Goal: Navigation & Orientation: Find specific page/section

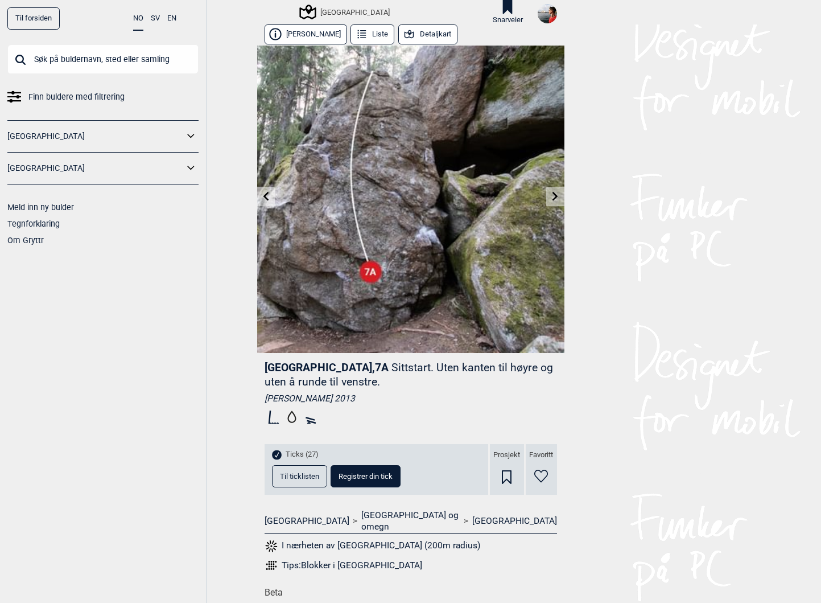
click at [642, 286] on div "Til forsiden NO SV EN Finn buldere med filtrering [GEOGRAPHIC_DATA] [GEOGRAPHIC…" at bounding box center [410, 301] width 821 height 603
click at [669, 269] on div "Til forsiden NO SV EN Finn buldere med filtrering [GEOGRAPHIC_DATA] [GEOGRAPHIC…" at bounding box center [410, 301] width 821 height 603
click at [266, 204] on link at bounding box center [266, 196] width 18 height 19
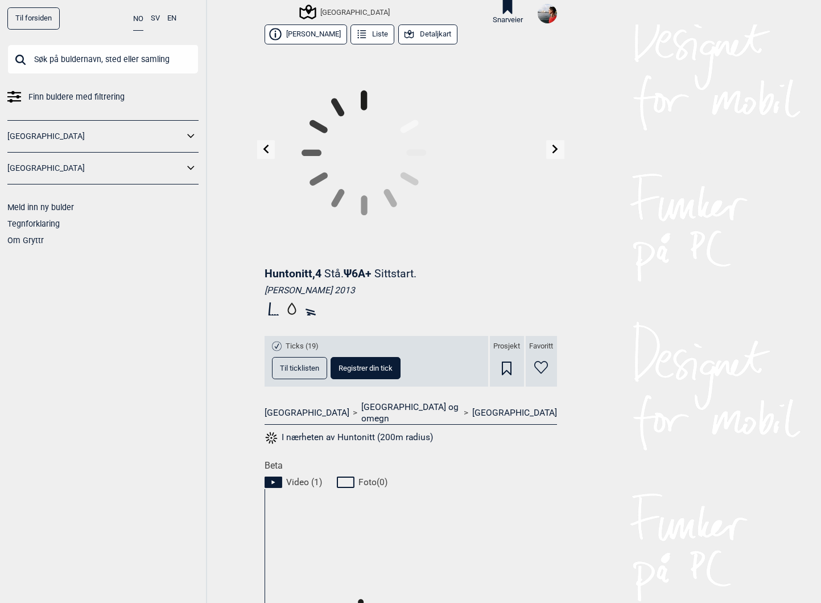
click at [266, 204] on icon at bounding box center [363, 152] width 213 height 213
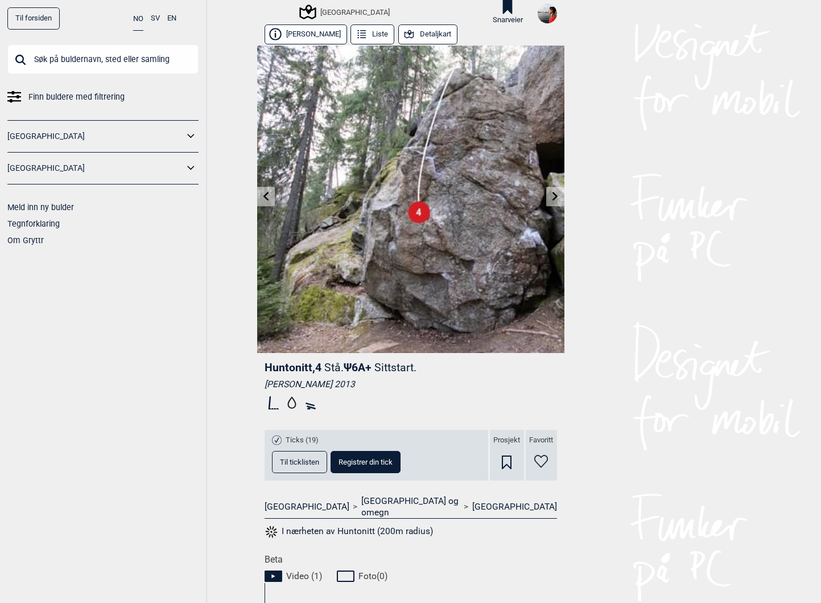
click at [266, 205] on link at bounding box center [266, 196] width 18 height 19
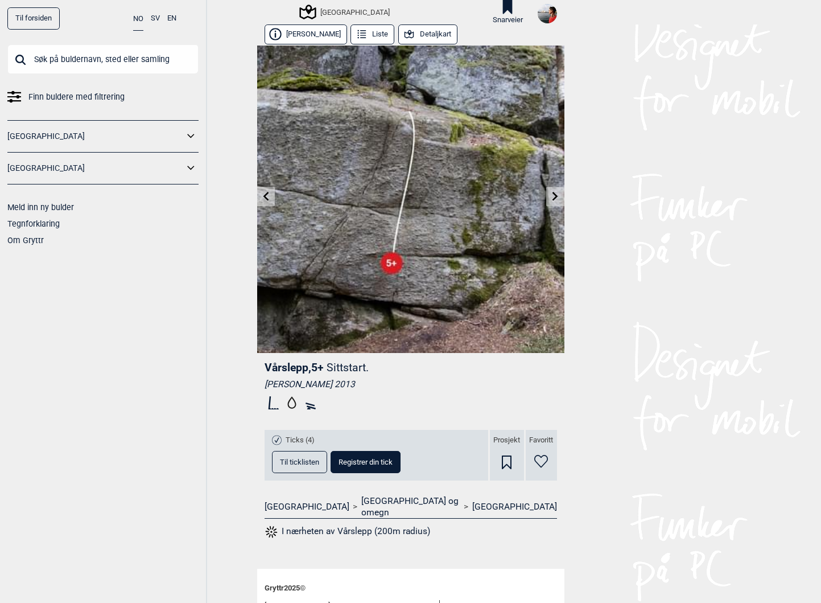
click at [266, 203] on link at bounding box center [266, 196] width 18 height 19
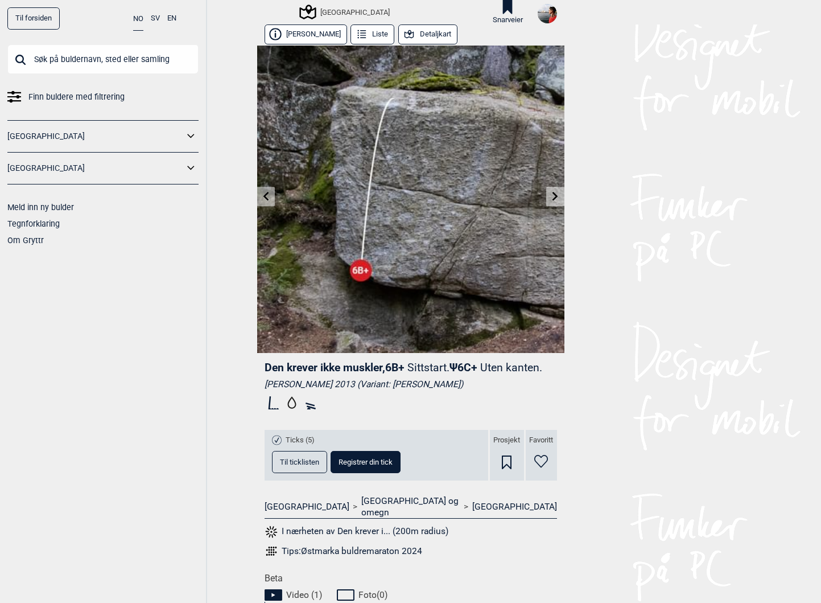
click at [266, 203] on link at bounding box center [266, 196] width 18 height 19
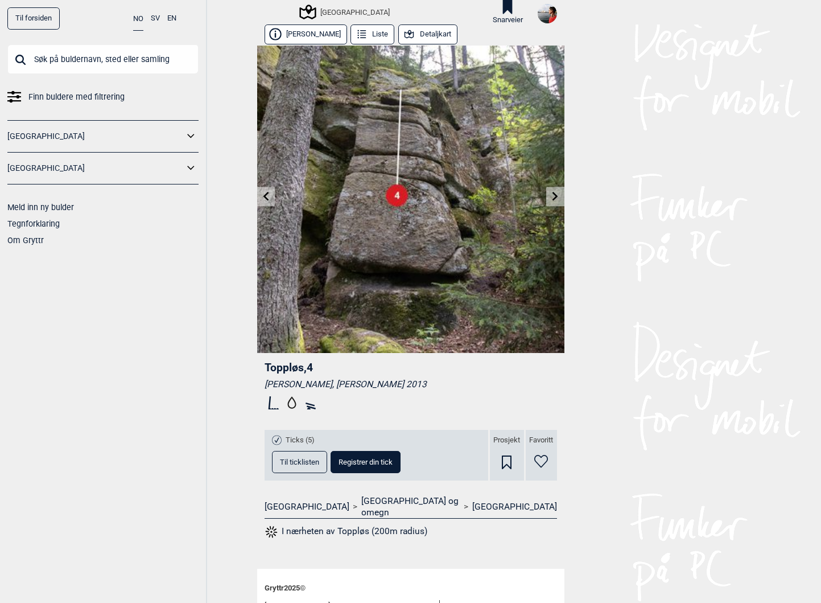
click at [266, 203] on link at bounding box center [266, 196] width 18 height 19
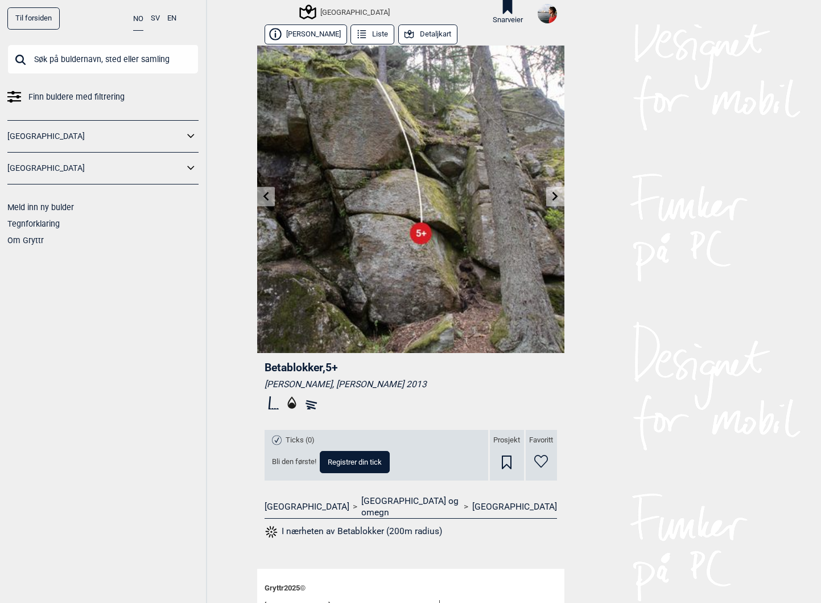
click at [266, 203] on link at bounding box center [266, 196] width 18 height 19
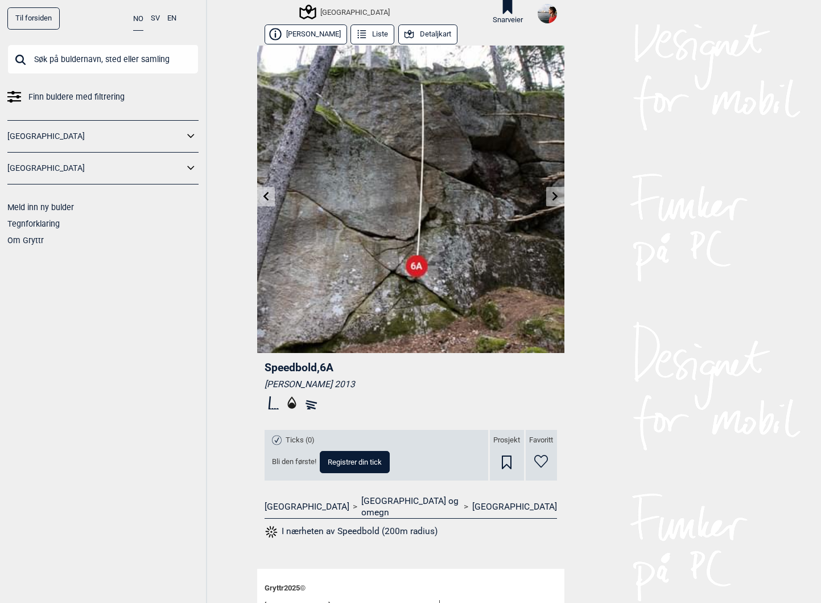
click at [266, 203] on link at bounding box center [266, 196] width 18 height 19
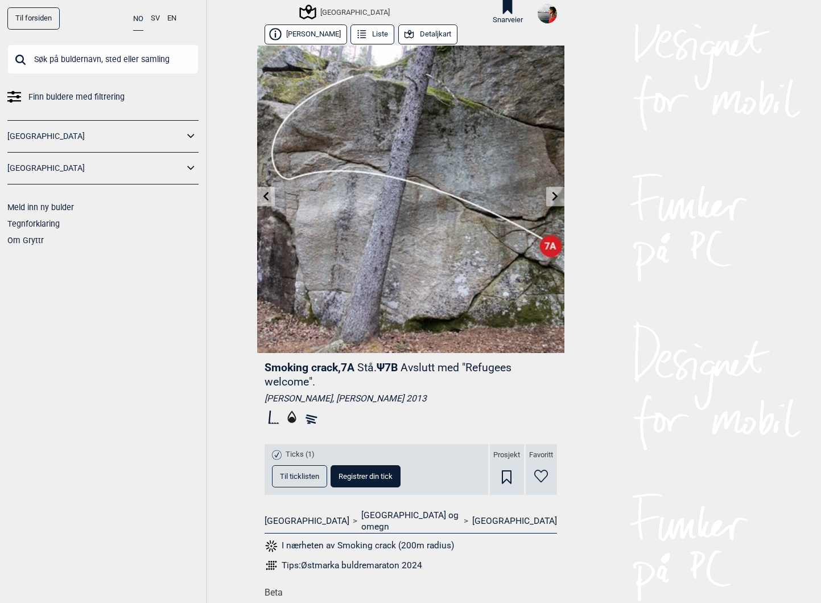
click at [266, 203] on link at bounding box center [266, 196] width 18 height 19
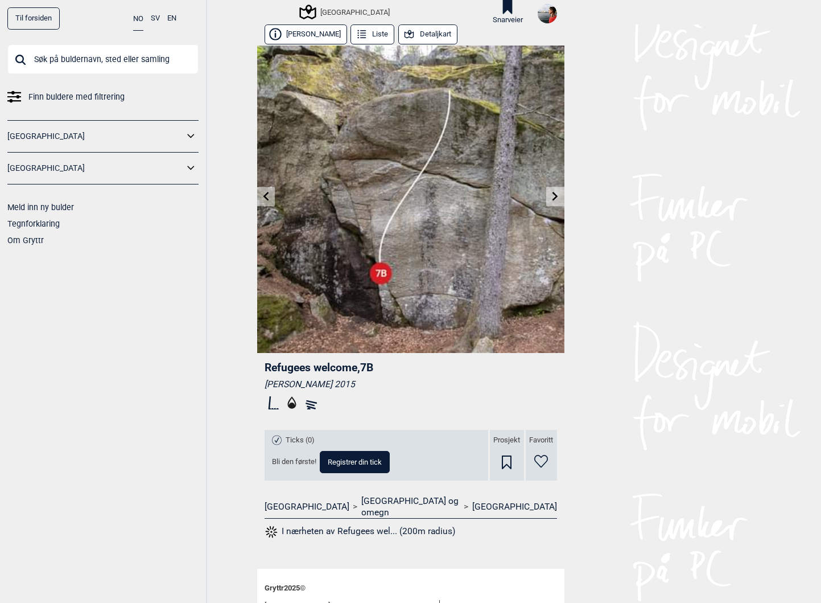
click at [266, 203] on link at bounding box center [266, 196] width 18 height 19
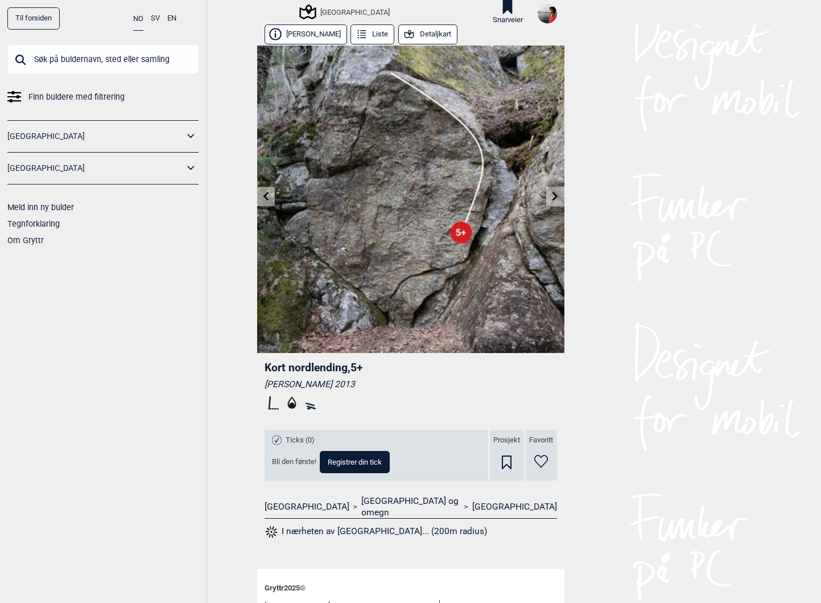
click at [266, 203] on link at bounding box center [266, 196] width 18 height 19
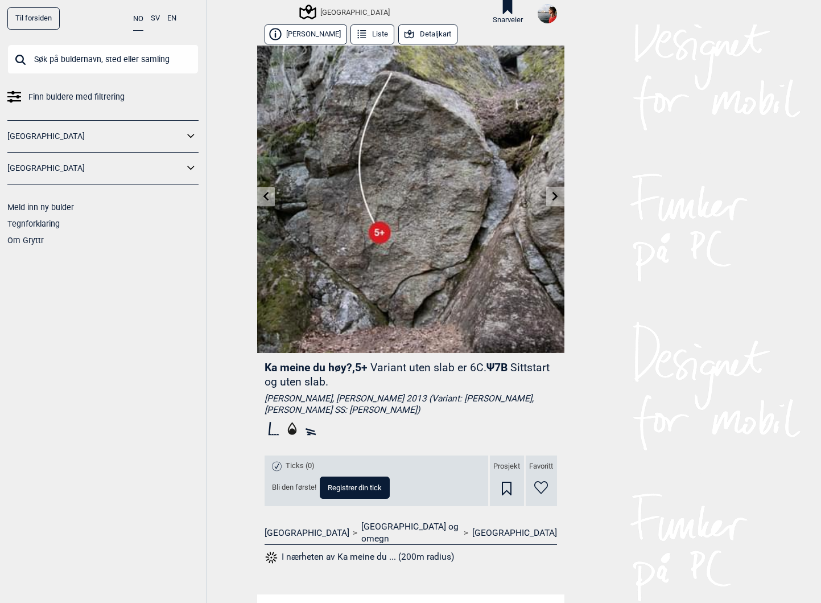
click at [265, 205] on link at bounding box center [266, 196] width 18 height 19
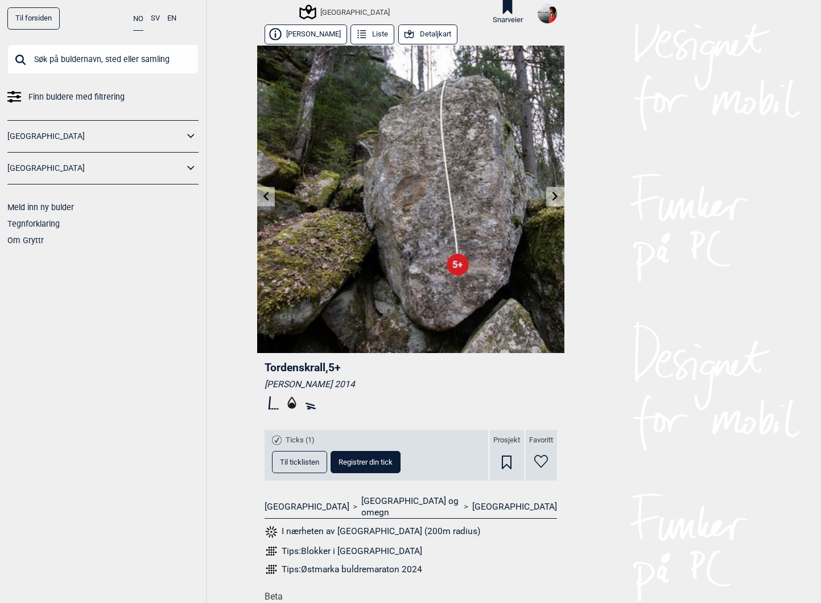
click at [266, 200] on link at bounding box center [266, 196] width 18 height 19
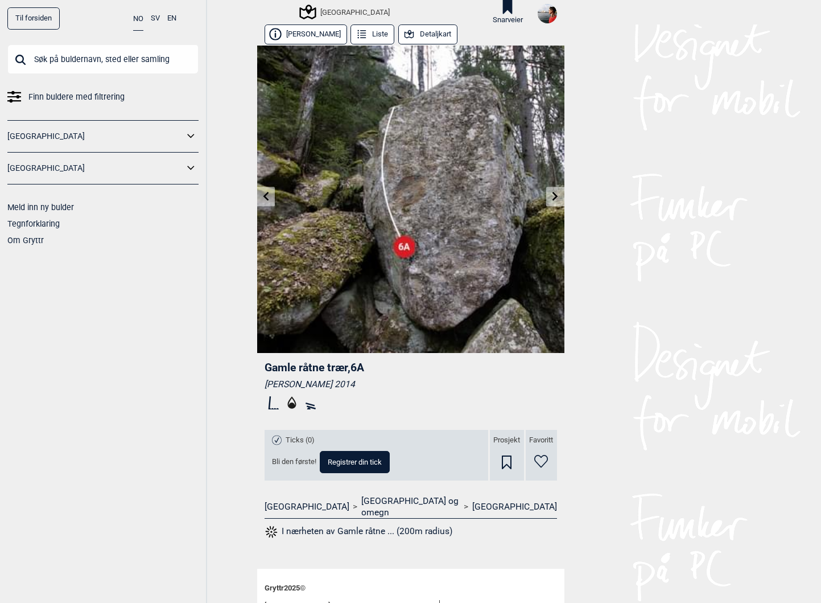
click at [266, 200] on link at bounding box center [266, 196] width 18 height 19
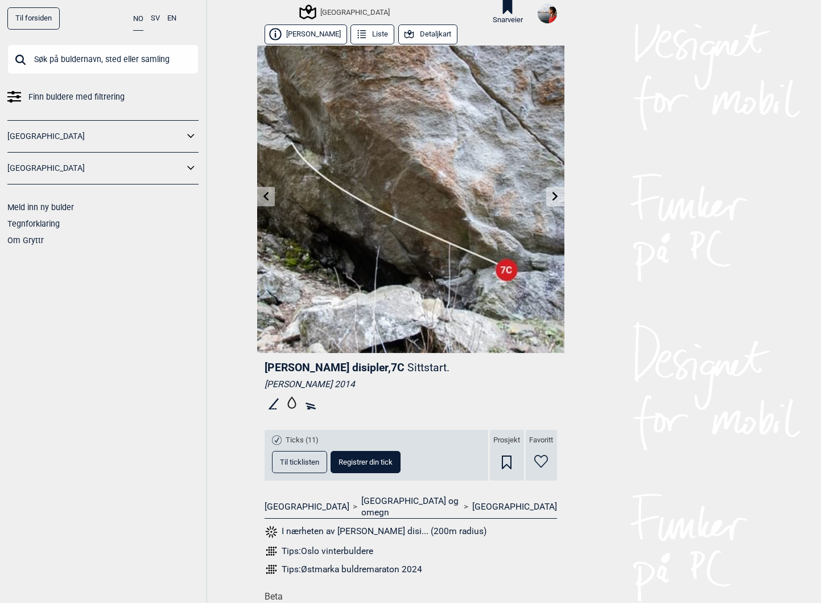
click at [266, 201] on link at bounding box center [266, 196] width 18 height 19
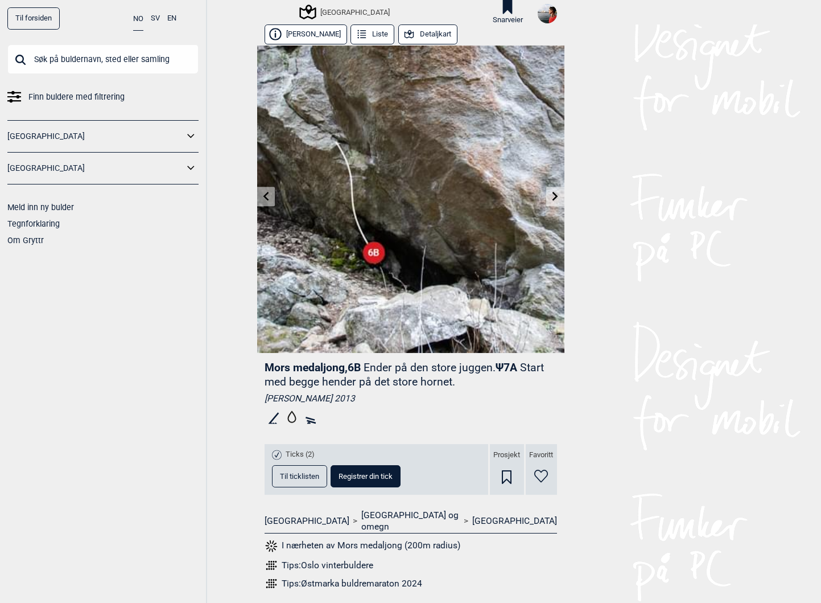
click at [266, 201] on link at bounding box center [266, 196] width 18 height 19
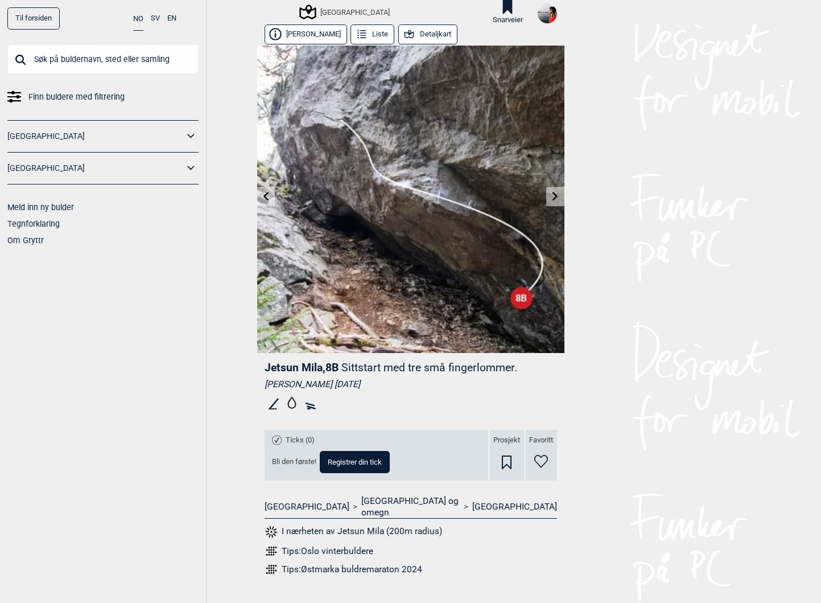
click at [266, 201] on link at bounding box center [266, 196] width 18 height 19
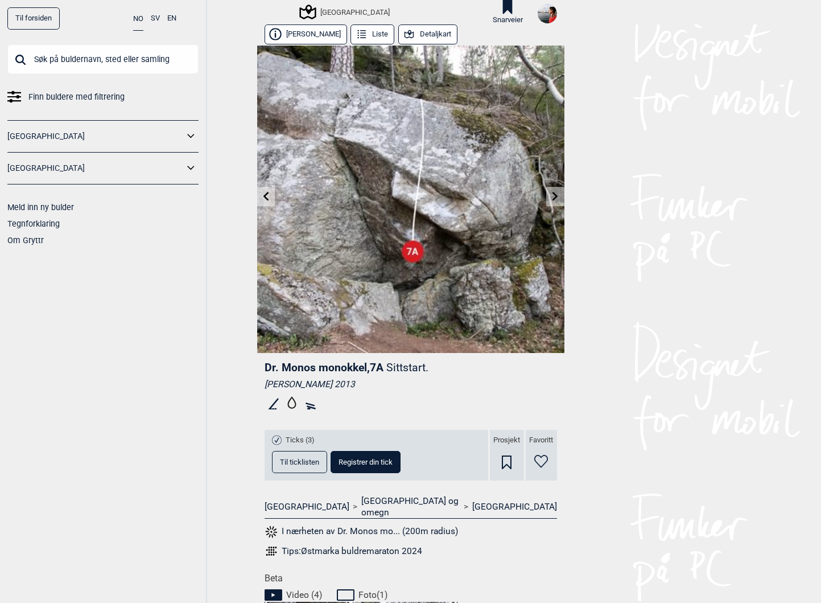
click at [553, 195] on icon at bounding box center [555, 196] width 9 height 9
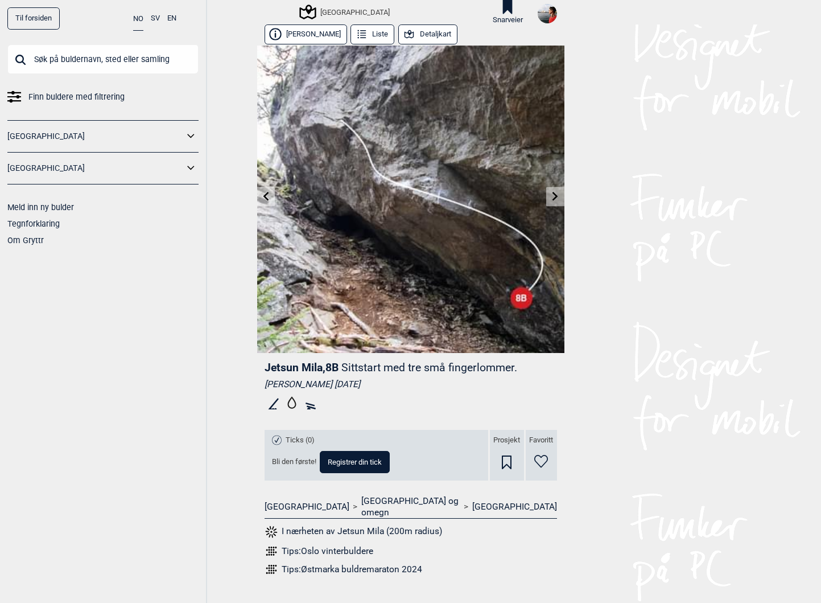
click at [142, 385] on div "Til forsiden NO SV EN Finn buldere med filtrering [GEOGRAPHIC_DATA] [GEOGRAPHIC…" at bounding box center [103, 301] width 207 height 603
click at [268, 193] on icon at bounding box center [265, 196] width 9 height 9
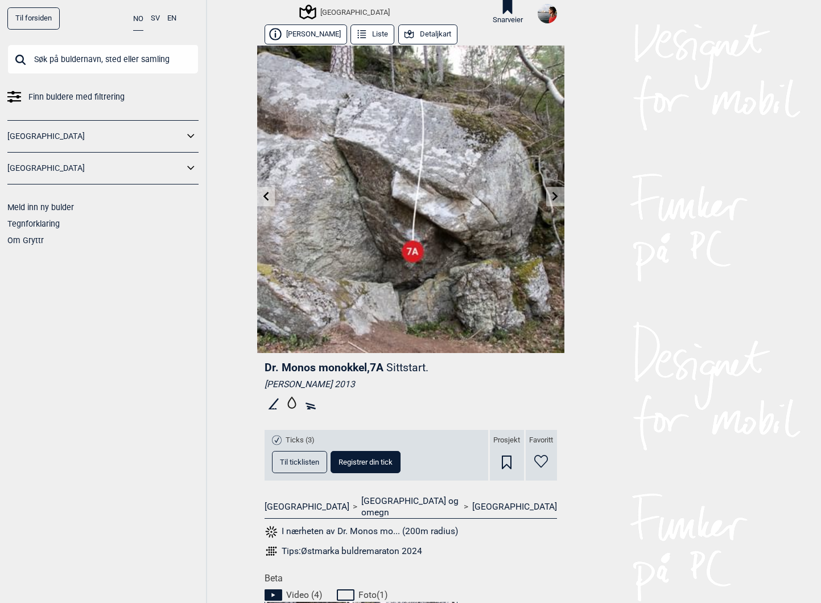
click at [554, 197] on icon at bounding box center [555, 196] width 6 height 9
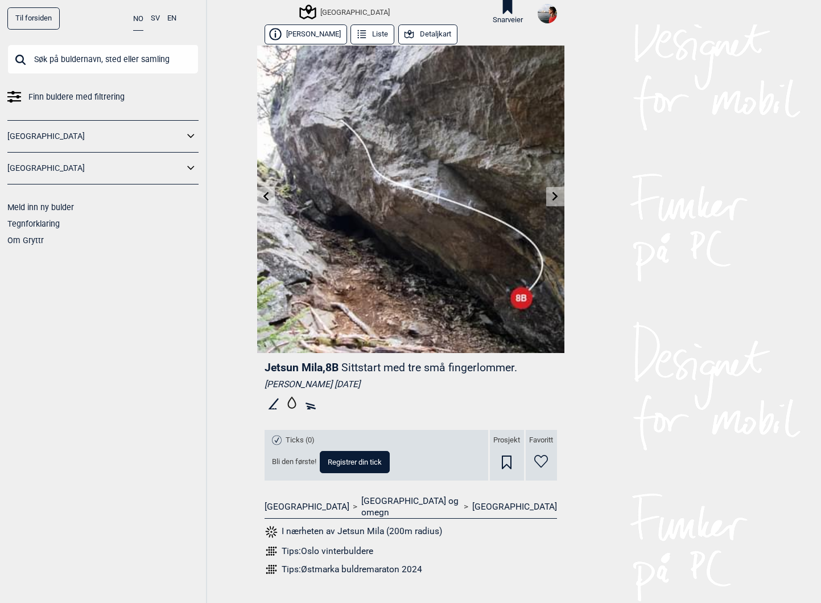
click at [553, 201] on link at bounding box center [555, 196] width 18 height 19
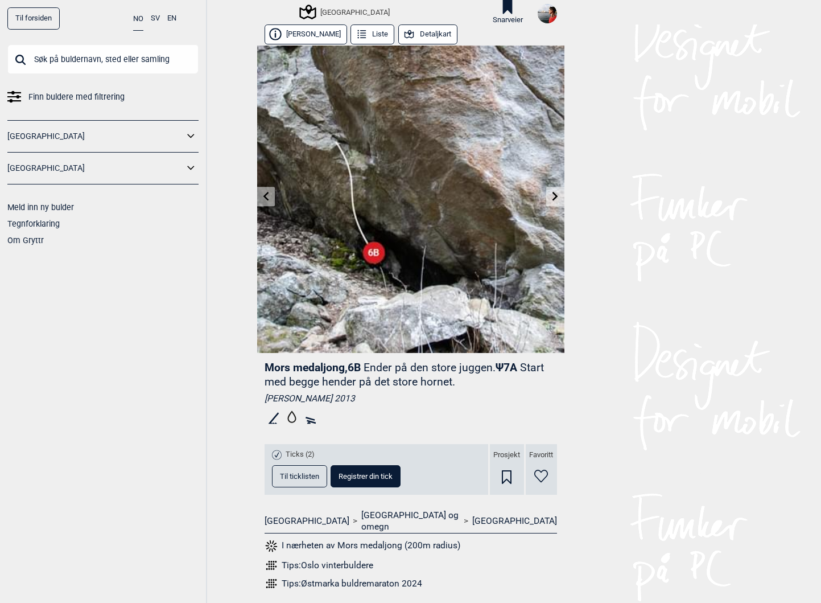
click at [553, 201] on link at bounding box center [555, 196] width 18 height 19
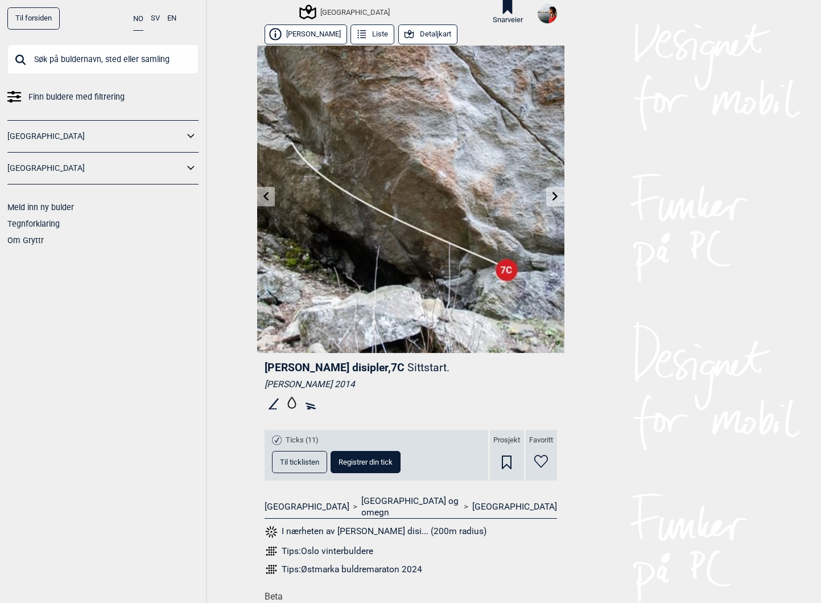
click at [553, 201] on link at bounding box center [555, 196] width 18 height 19
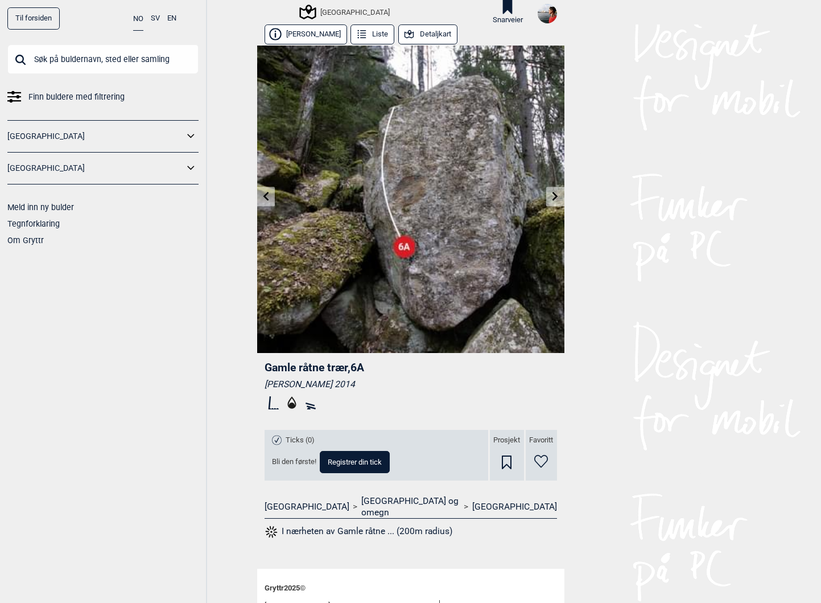
click at [265, 188] on link at bounding box center [266, 196] width 18 height 19
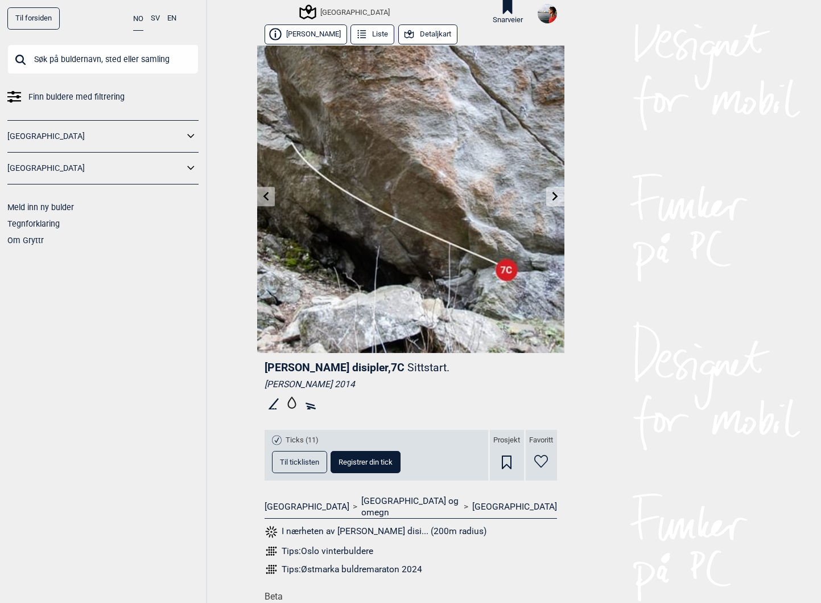
click at [265, 195] on icon at bounding box center [266, 196] width 6 height 9
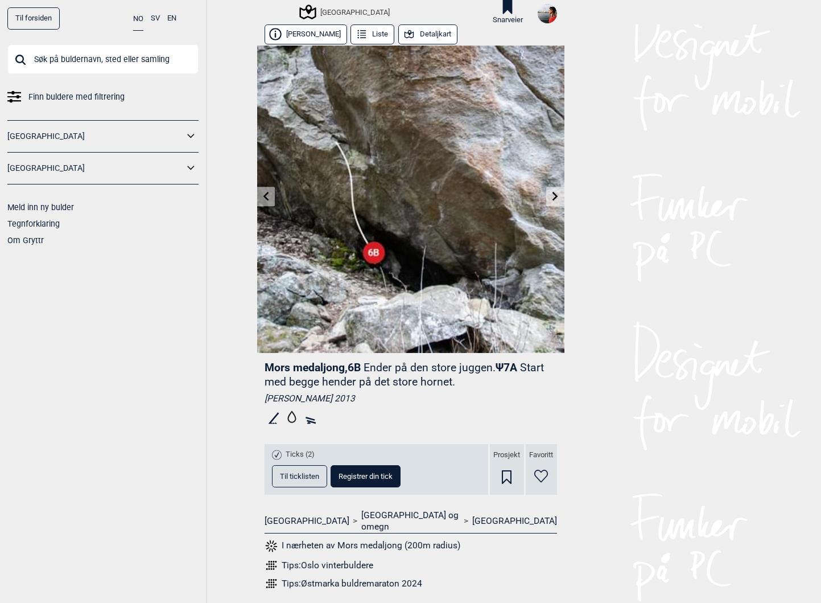
click at [550, 196] on link at bounding box center [555, 196] width 18 height 19
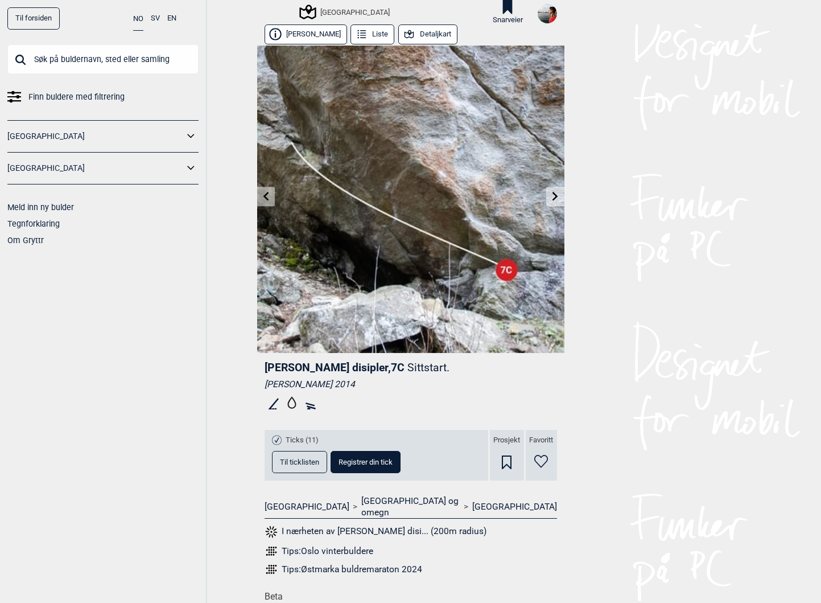
click at [269, 199] on icon at bounding box center [265, 196] width 9 height 9
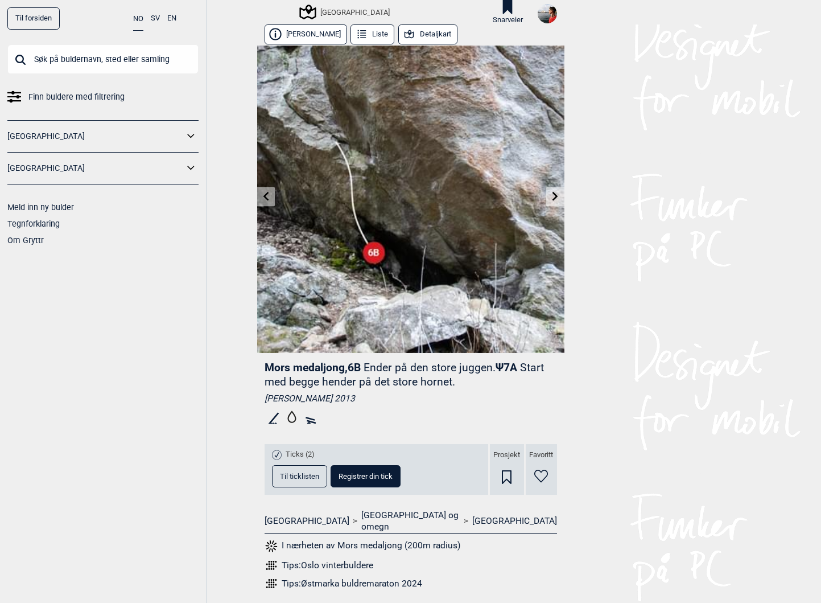
click at [551, 193] on icon at bounding box center [555, 196] width 9 height 9
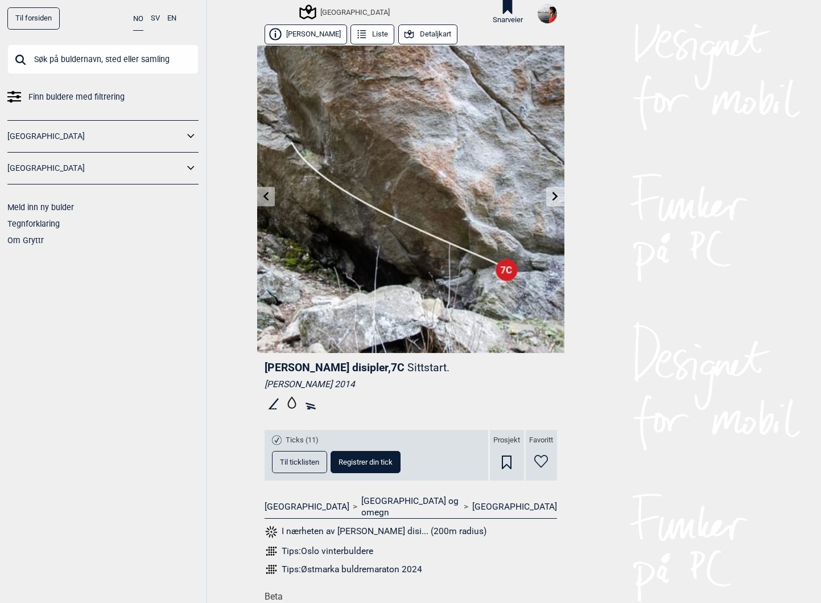
click at [308, 458] on span "Til ticklisten" at bounding box center [299, 461] width 39 height 7
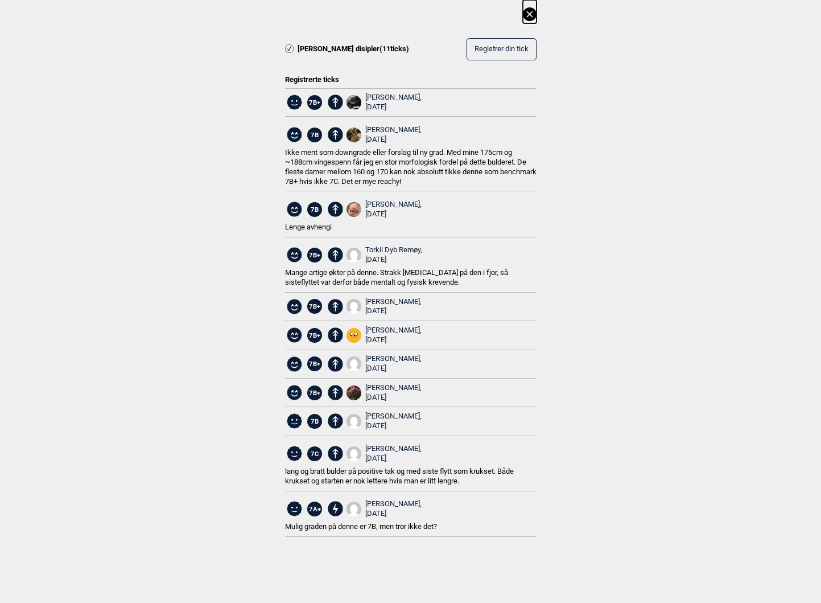
click at [530, 18] on icon at bounding box center [530, 14] width 14 height 14
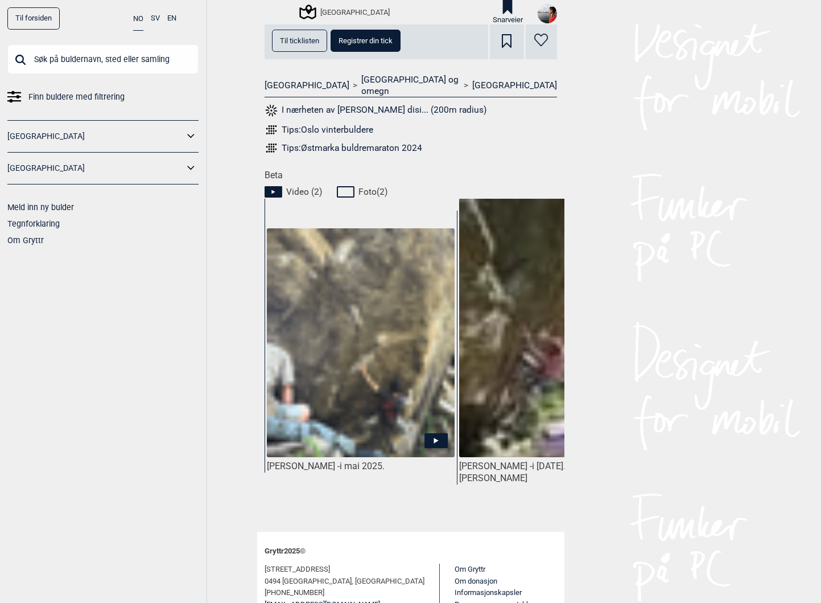
scroll to position [432, 0]
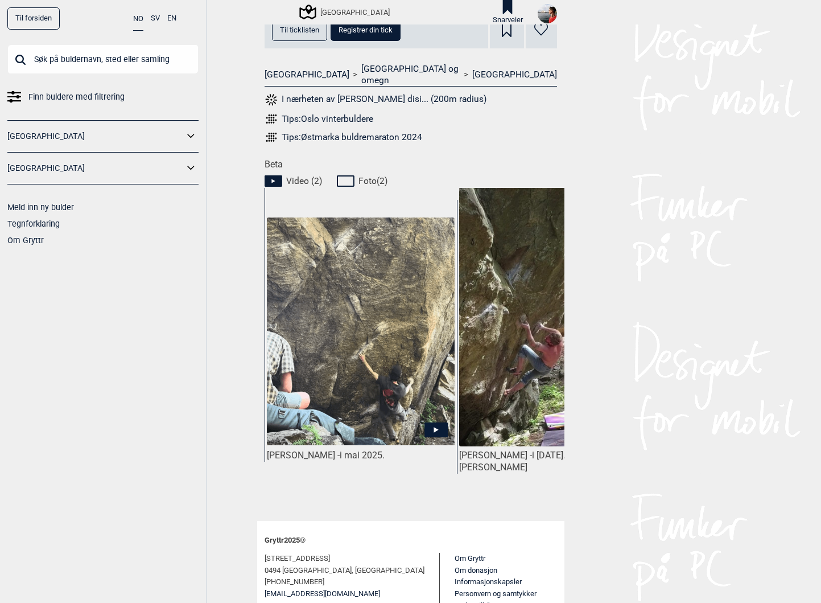
click at [435, 422] on icon at bounding box center [435, 429] width 23 height 15
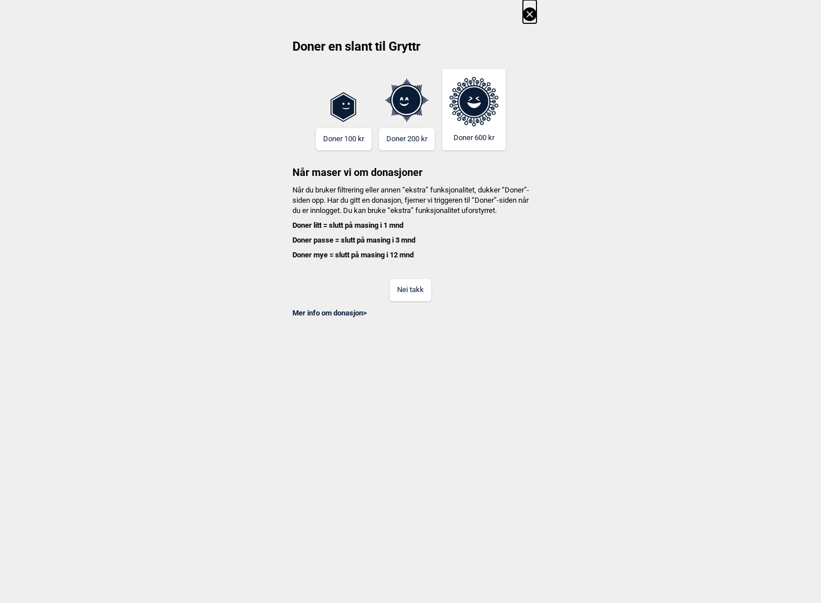
click at [420, 301] on button "Nei takk" at bounding box center [411, 290] width 42 height 22
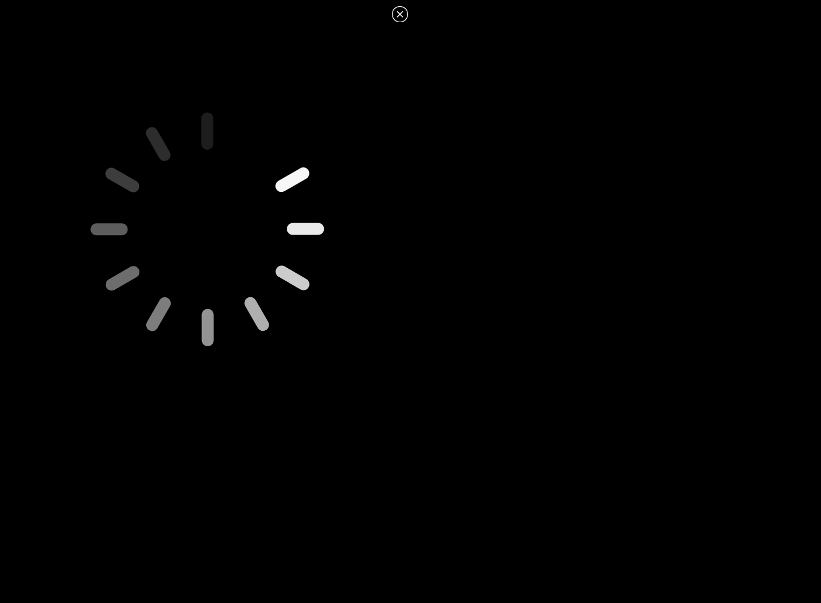
click at [399, 11] on icon at bounding box center [400, 14] width 14 height 14
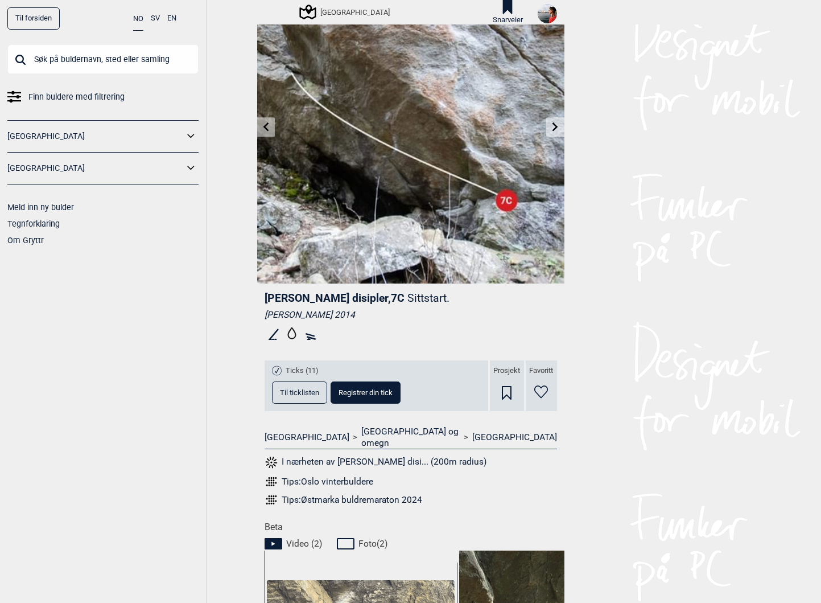
scroll to position [0, 0]
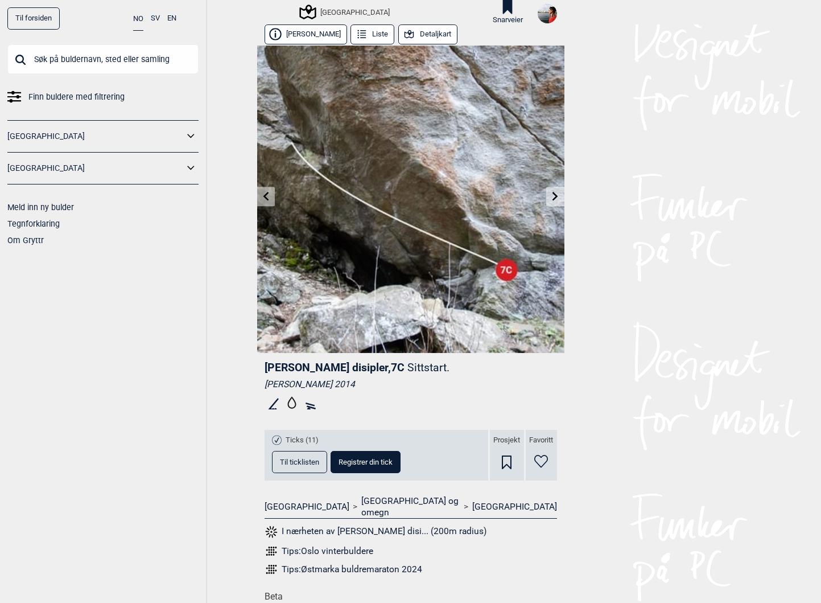
click at [430, 30] on button "Detaljkart" at bounding box center [427, 34] width 59 height 20
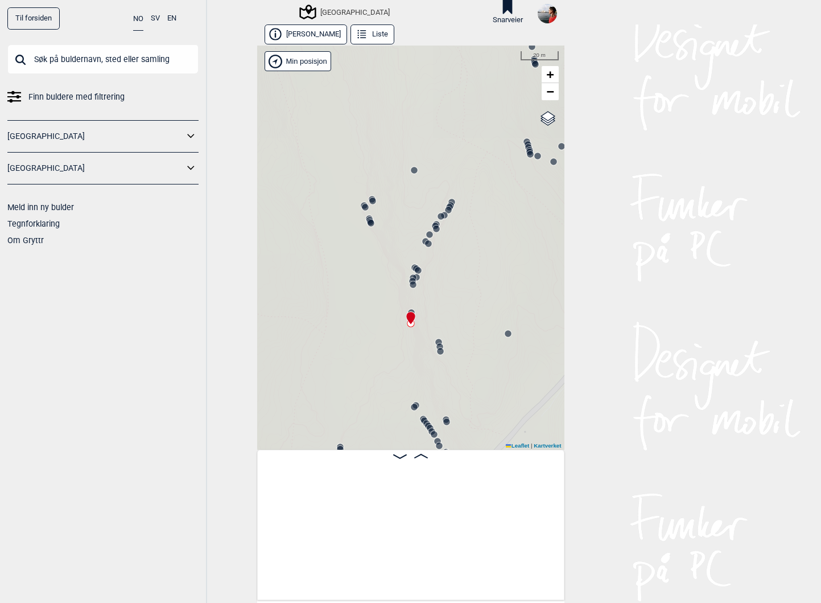
scroll to position [0, 20482]
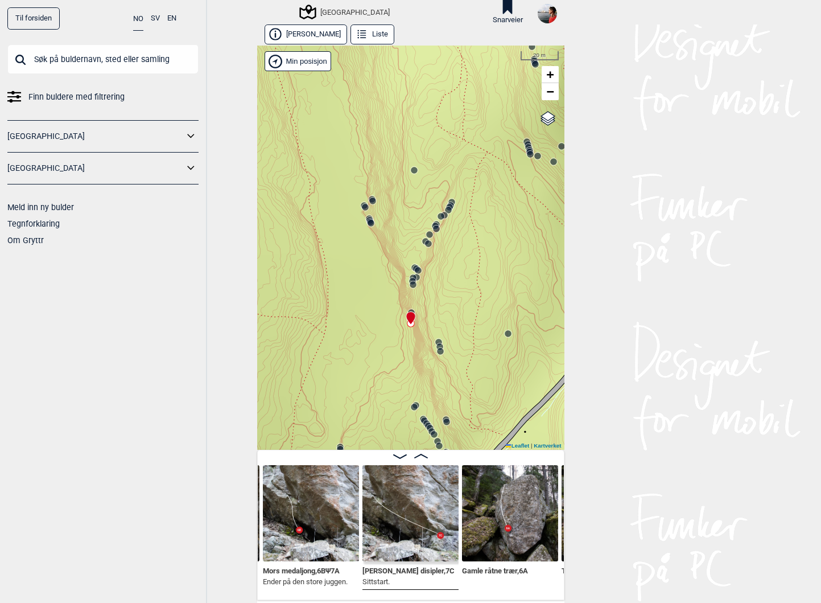
click at [438, 340] on circle at bounding box center [438, 342] width 7 height 7
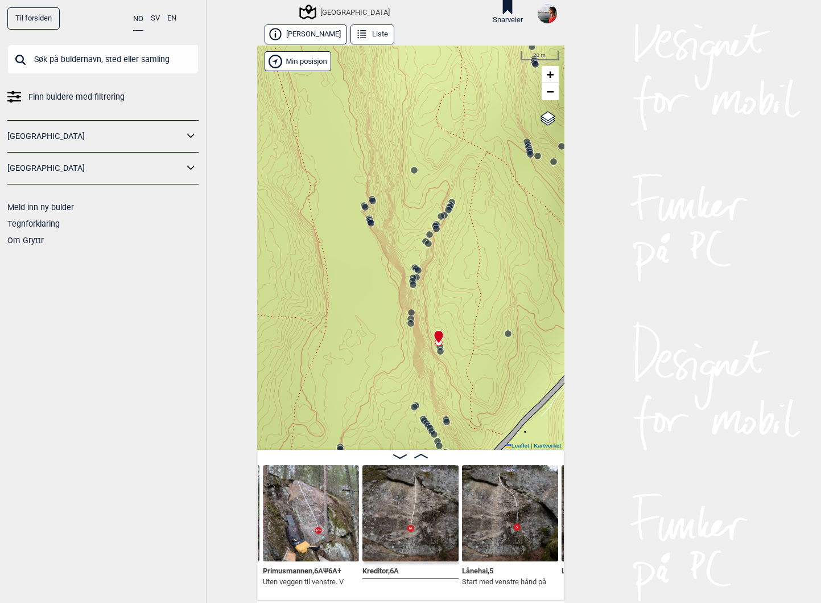
click at [411, 325] on circle at bounding box center [410, 323] width 7 height 7
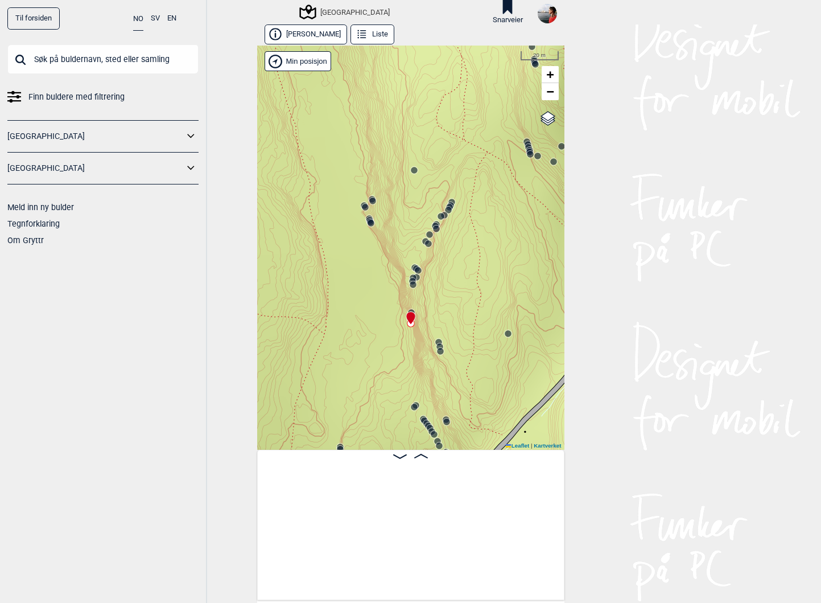
scroll to position [0, 20482]
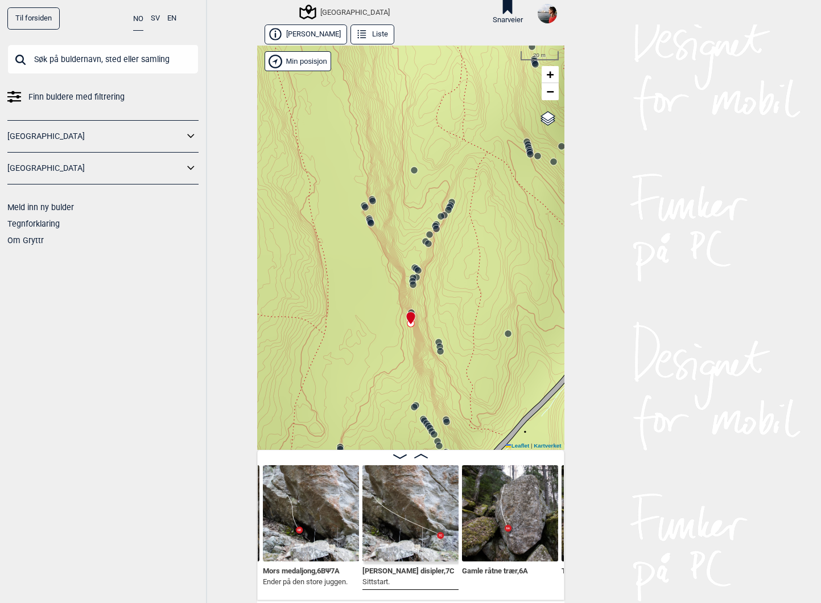
click at [412, 286] on circle at bounding box center [413, 284] width 7 height 7
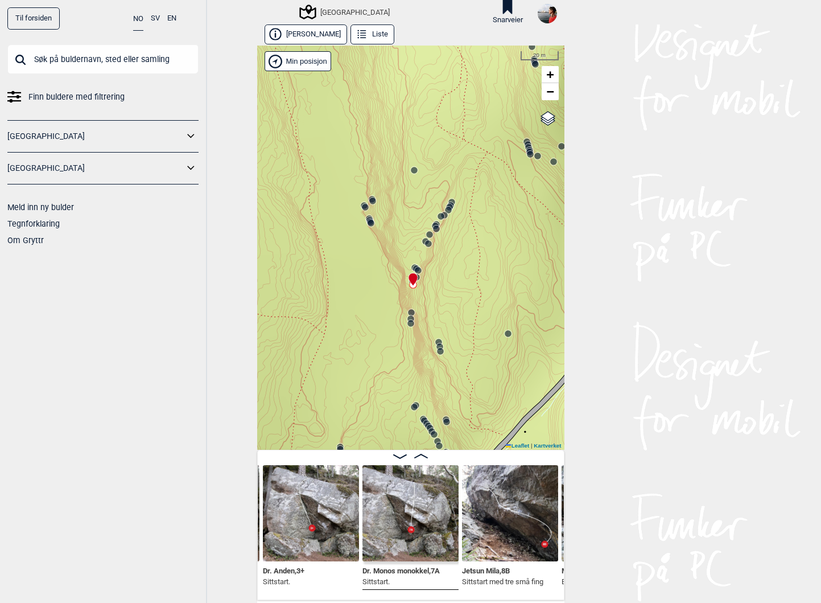
click at [413, 312] on circle at bounding box center [411, 312] width 7 height 7
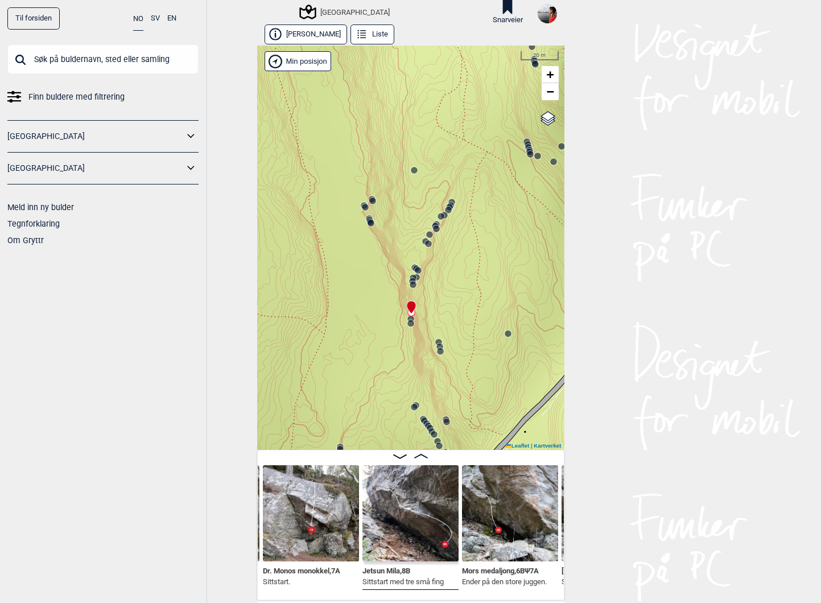
click at [370, 223] on circle at bounding box center [371, 223] width 7 height 7
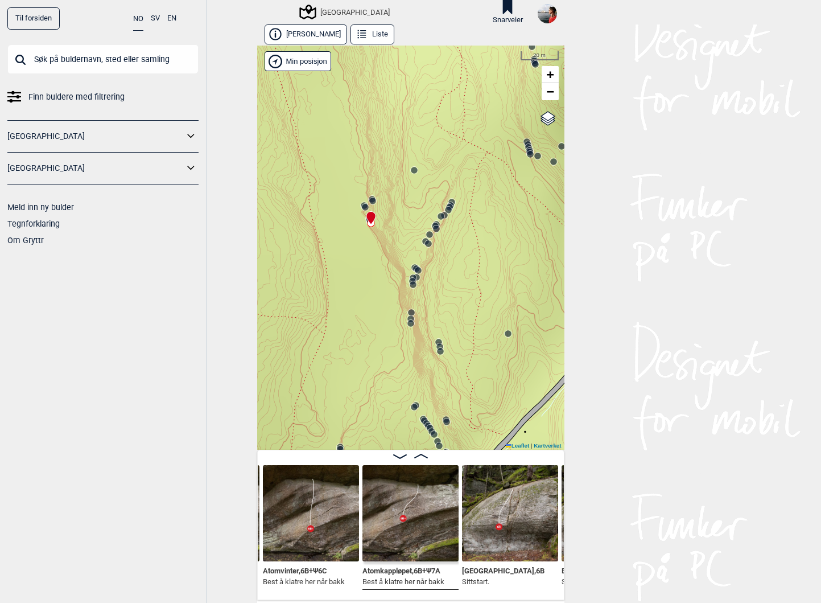
click at [409, 319] on icon at bounding box center [410, 323] width 9 height 9
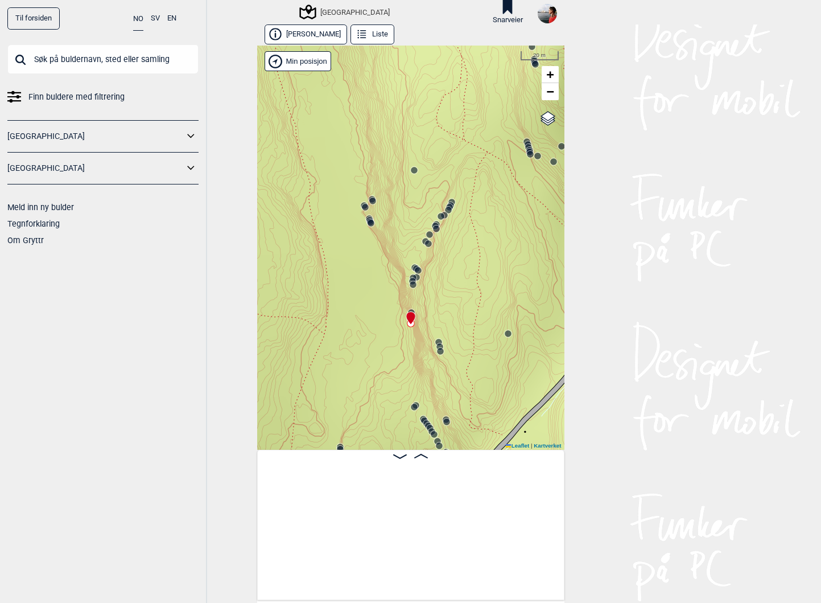
scroll to position [0, 20509]
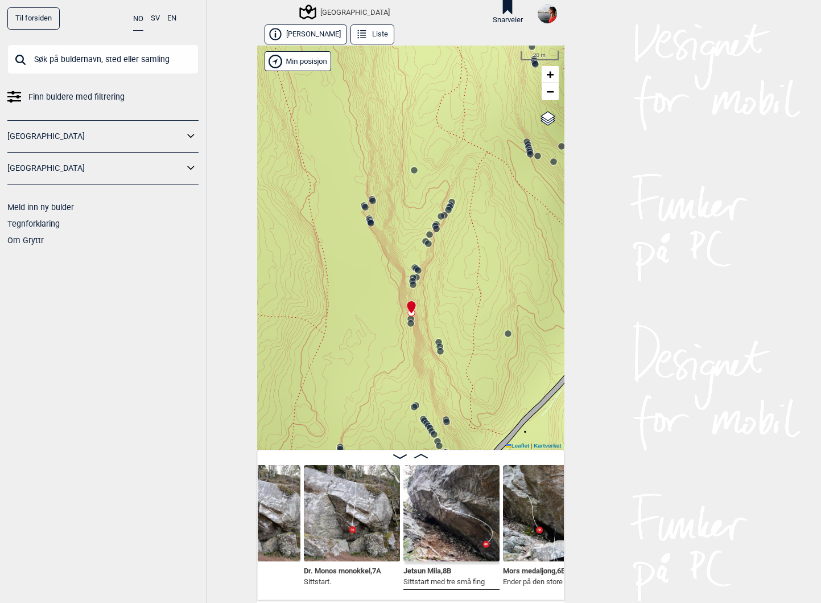
scroll to position [0, 20271]
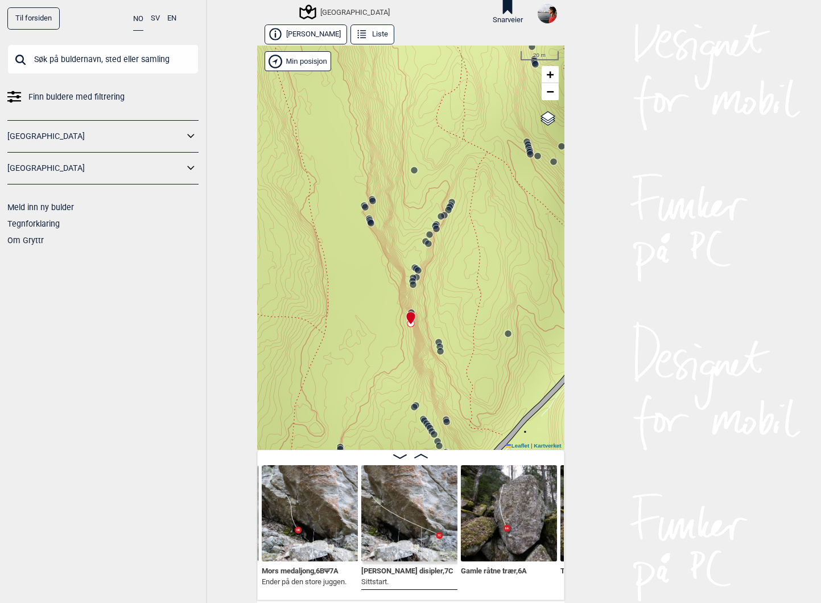
scroll to position [0, 20530]
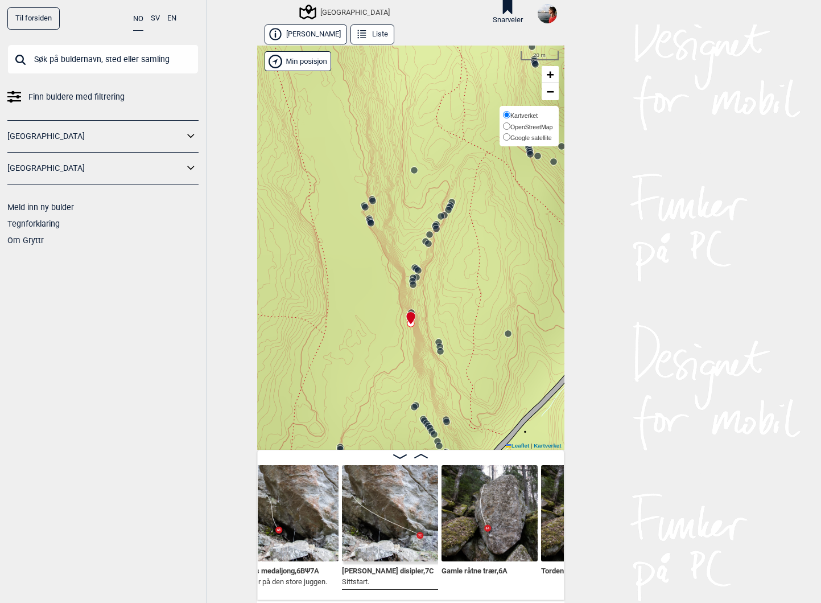
click at [549, 121] on label "OpenStreetMap" at bounding box center [528, 126] width 50 height 11
click at [510, 122] on input "OpenStreetMap" at bounding box center [506, 125] width 7 height 7
radio input "true"
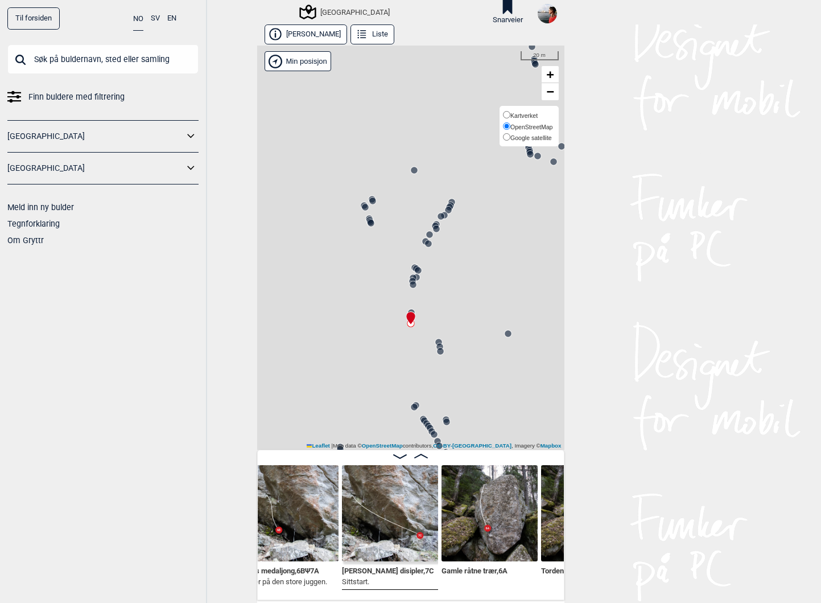
click at [532, 117] on span "Kartverket" at bounding box center [523, 115] width 27 height 7
click at [510, 117] on input "Kartverket" at bounding box center [506, 114] width 7 height 7
radio input "true"
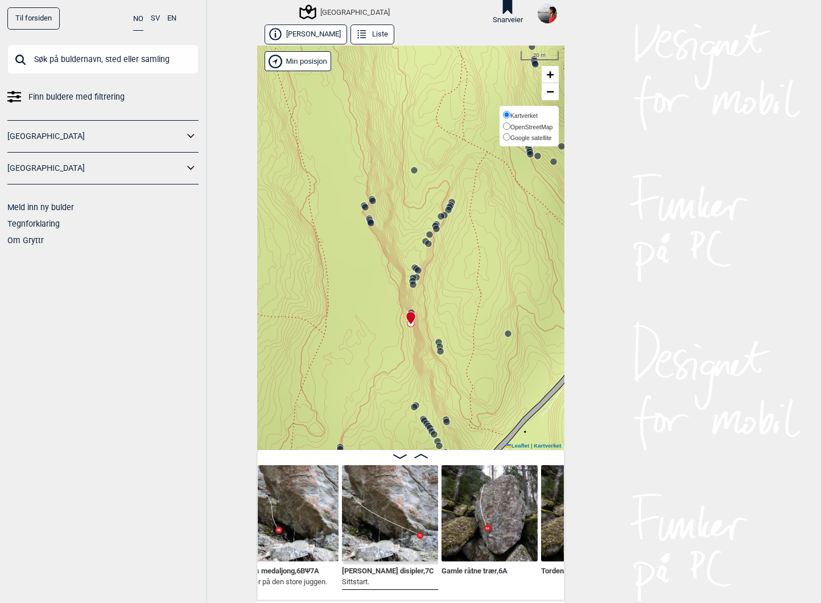
click at [517, 139] on span "Google satellite" at bounding box center [531, 137] width 42 height 7
click at [510, 139] on input "Google satellite" at bounding box center [506, 136] width 7 height 7
radio input "true"
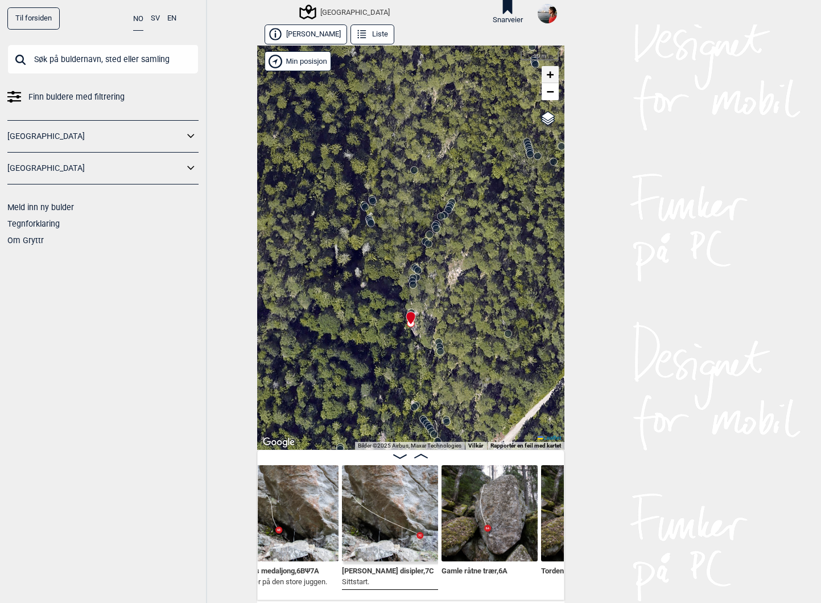
click at [550, 73] on span "+" at bounding box center [549, 74] width 7 height 14
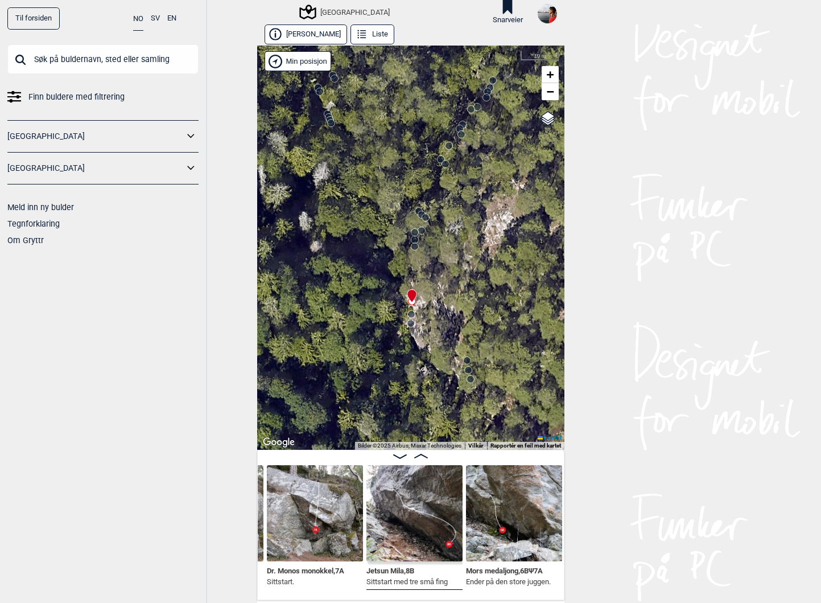
scroll to position [0, 20304]
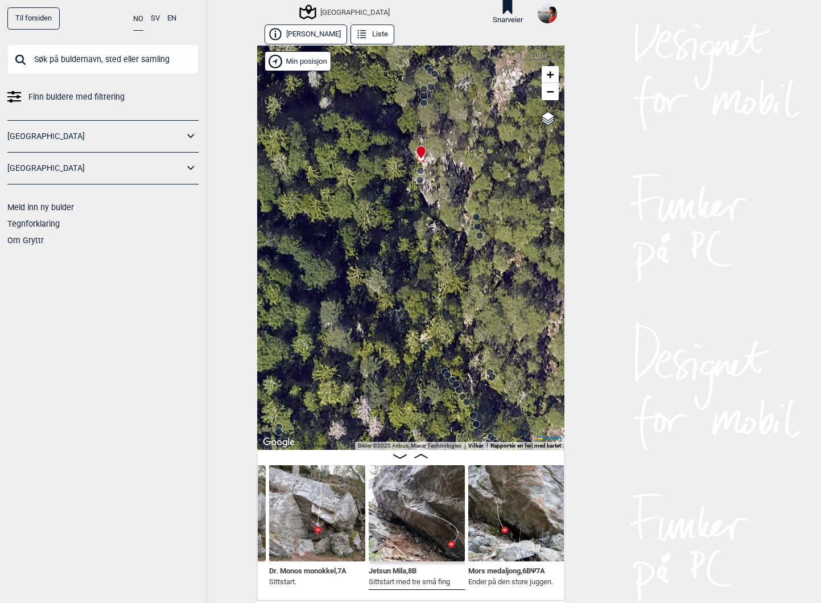
drag, startPoint x: 493, startPoint y: 207, endPoint x: 502, endPoint y: 63, distance: 144.2
click at [502, 63] on div "Speidersteinen Barnehageveggen Cowboyveggen Bølerveggen [GEOGRAPHIC_DATA]" at bounding box center [410, 248] width 307 height 404
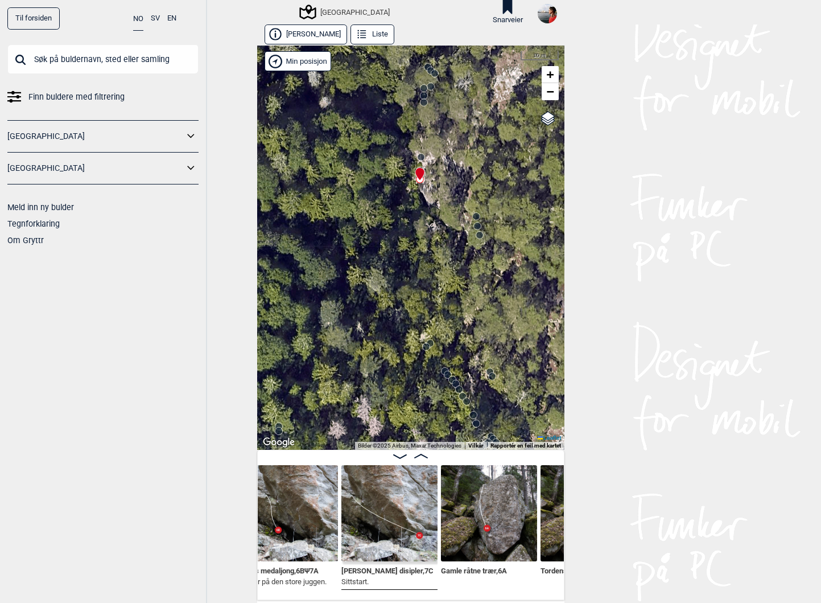
scroll to position [0, 20535]
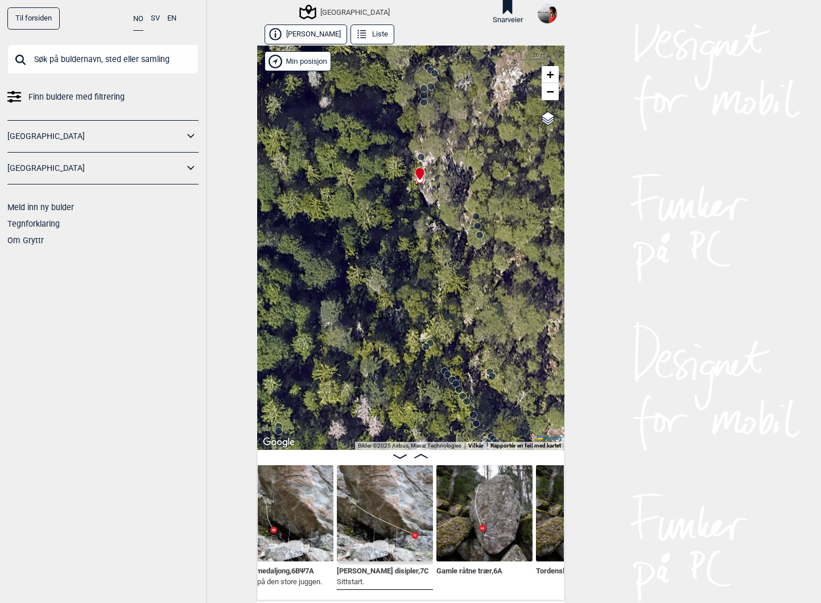
click at [373, 529] on img at bounding box center [385, 513] width 96 height 96
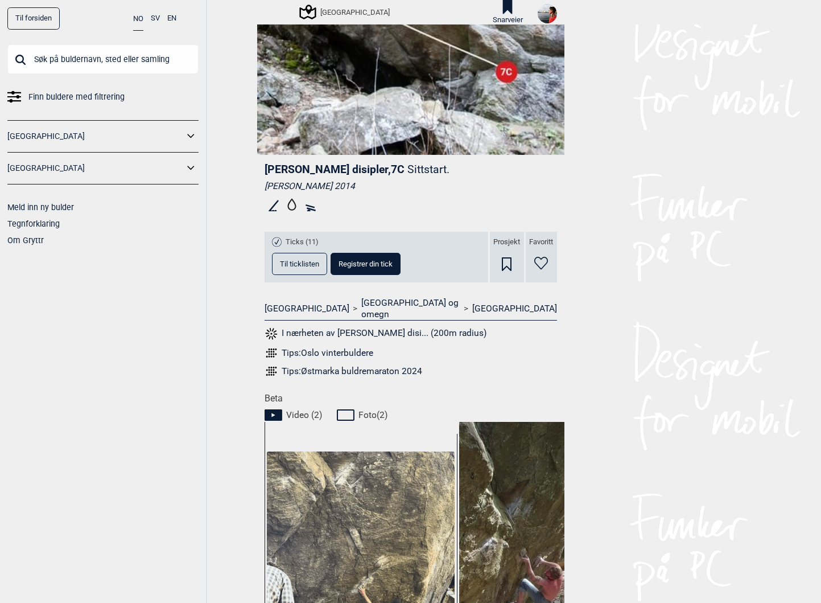
scroll to position [241, 0]
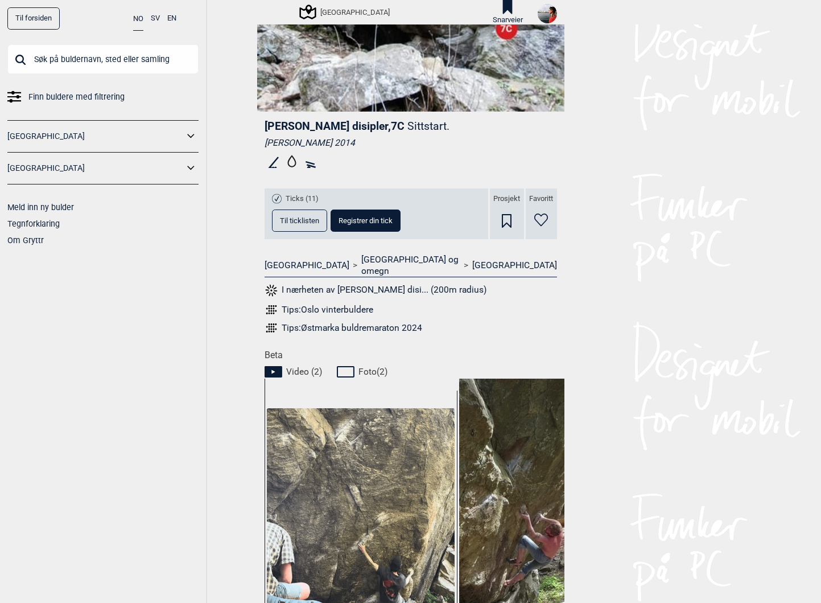
click at [304, 206] on div "Ticks (11) Til ticklisten Registrer din tick" at bounding box center [336, 212] width 129 height 40
click at [301, 217] on span "Til ticklisten" at bounding box center [299, 220] width 39 height 7
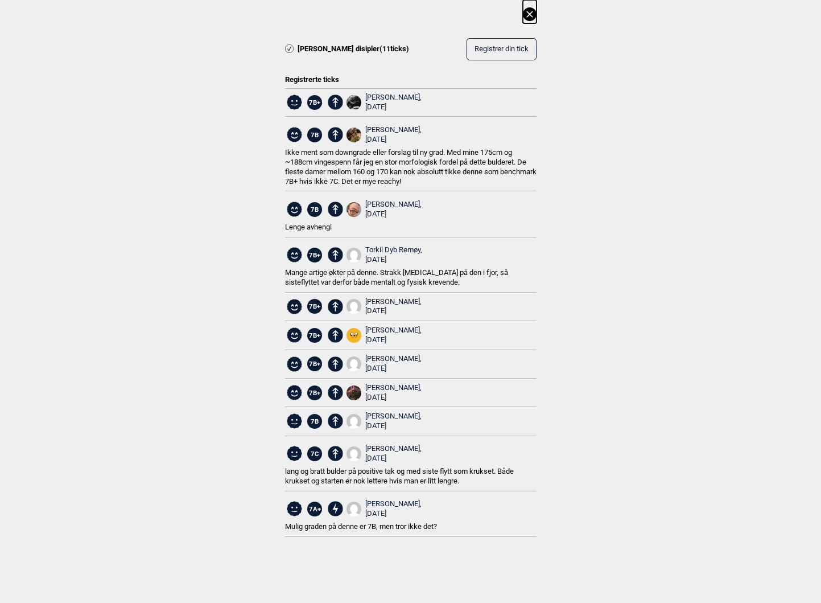
click at [532, 15] on icon at bounding box center [530, 14] width 14 height 14
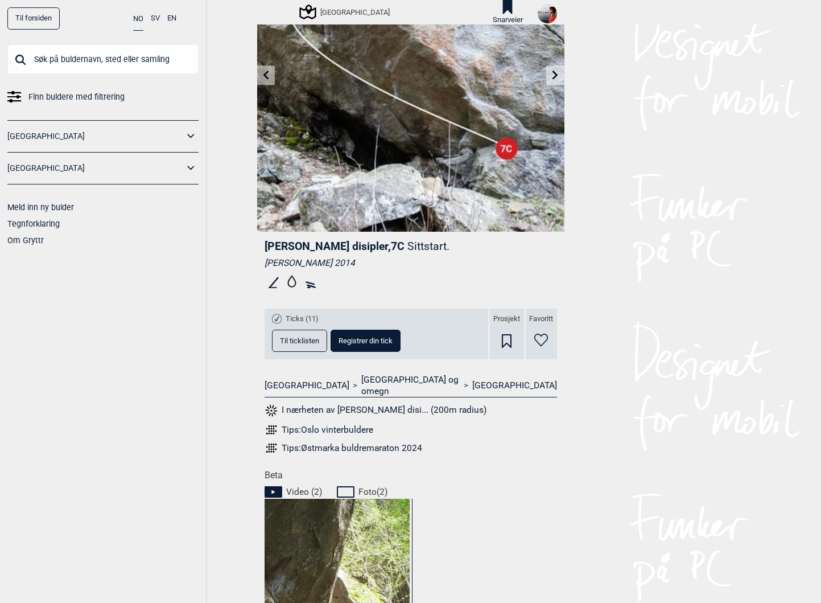
scroll to position [0, 0]
